Goal: Navigation & Orientation: Find specific page/section

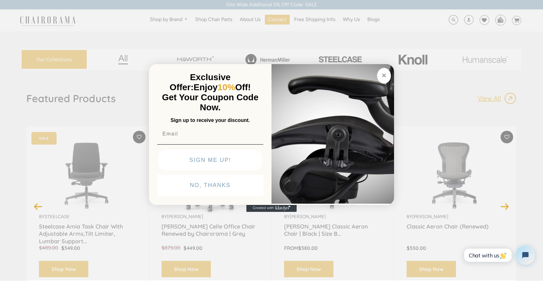
click at [381, 74] on circle "Close dialog" at bounding box center [383, 75] width 7 height 7
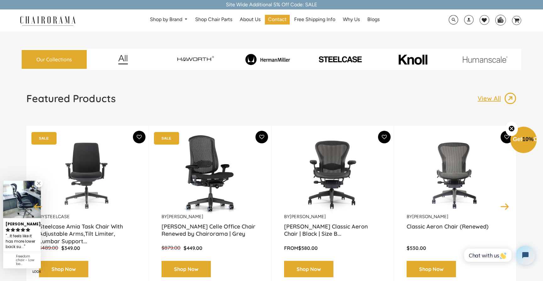
click at [41, 183] on link at bounding box center [39, 183] width 8 height 8
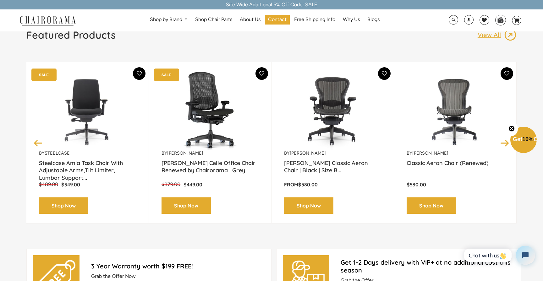
scroll to position [71, 0]
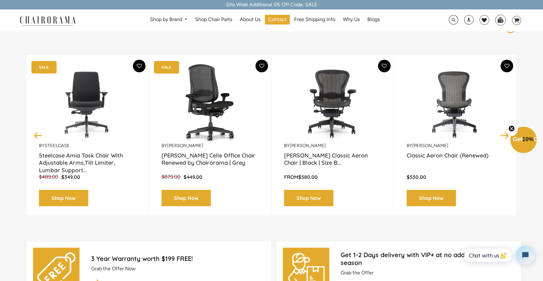
click at [512, 130] on circle "Close teaser" at bounding box center [512, 129] width 6 height 6
click at [507, 135] on button "Next" at bounding box center [504, 135] width 11 height 11
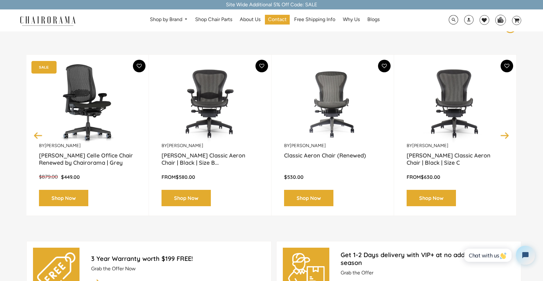
click at [507, 135] on button "Next" at bounding box center [504, 135] width 11 height 11
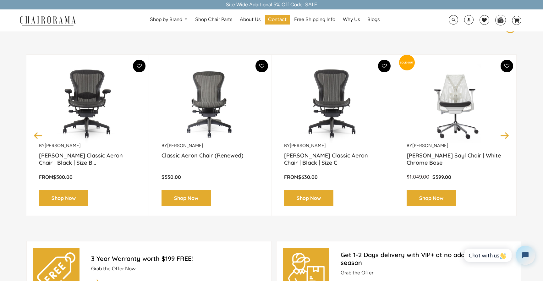
click at [507, 135] on button "Next" at bounding box center [504, 135] width 11 height 11
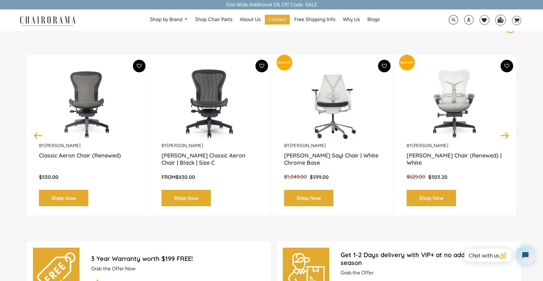
click at [507, 135] on button "Next" at bounding box center [504, 135] width 11 height 11
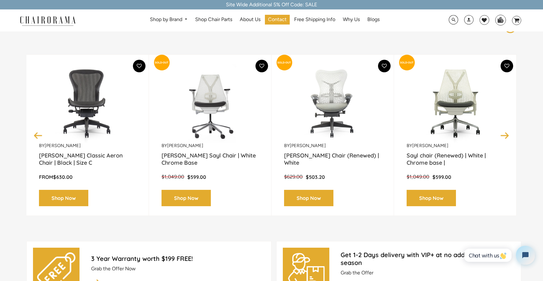
click at [507, 135] on button "Next" at bounding box center [504, 135] width 11 height 11
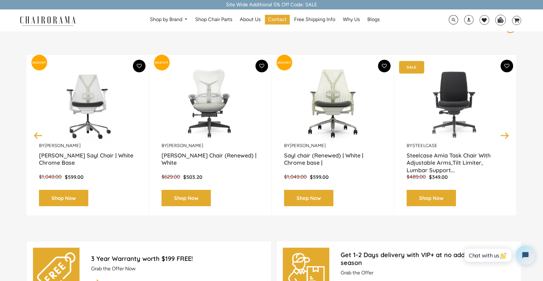
click at [507, 135] on button "Next" at bounding box center [504, 135] width 11 height 11
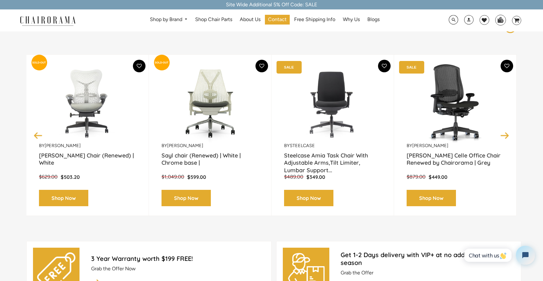
click at [506, 136] on button "Next" at bounding box center [504, 135] width 11 height 11
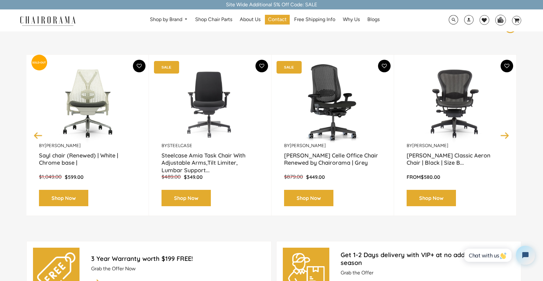
click at [506, 136] on button "Next" at bounding box center [504, 135] width 11 height 11
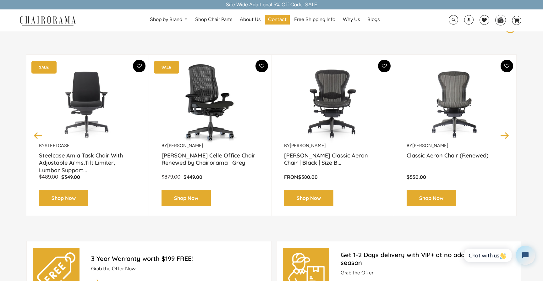
click at [506, 136] on button "Next" at bounding box center [504, 135] width 11 height 11
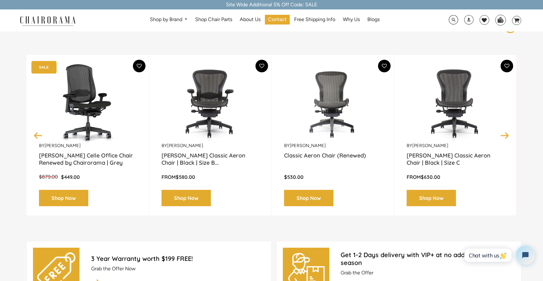
click at [505, 138] on button "Next" at bounding box center [504, 135] width 11 height 11
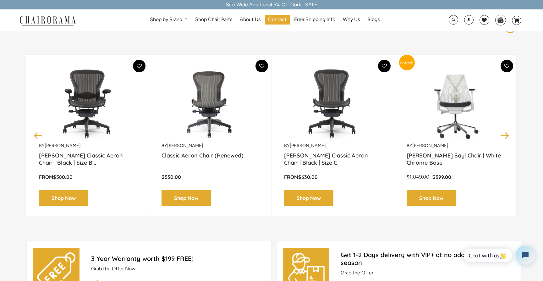
click at [505, 138] on button "Next" at bounding box center [504, 135] width 11 height 11
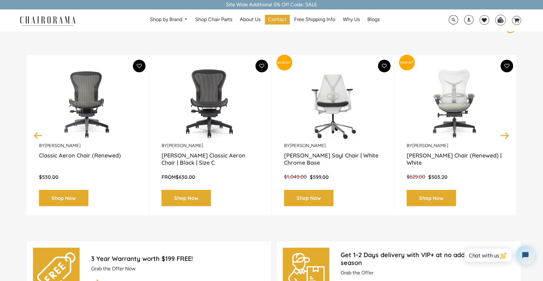
click at [505, 138] on button "Next" at bounding box center [504, 135] width 11 height 11
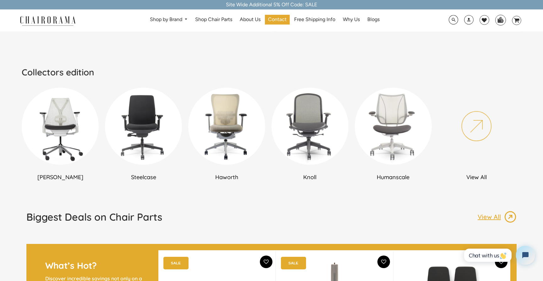
scroll to position [340, 0]
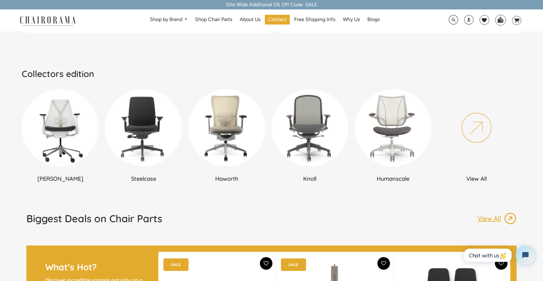
click at [397, 153] on img at bounding box center [393, 127] width 77 height 77
